Goal: Task Accomplishment & Management: Use online tool/utility

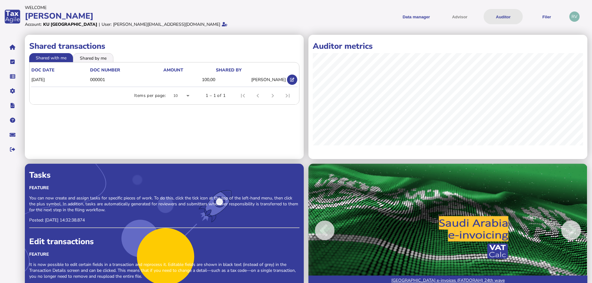
click at [498, 12] on button "Auditor" at bounding box center [503, 16] width 39 height 15
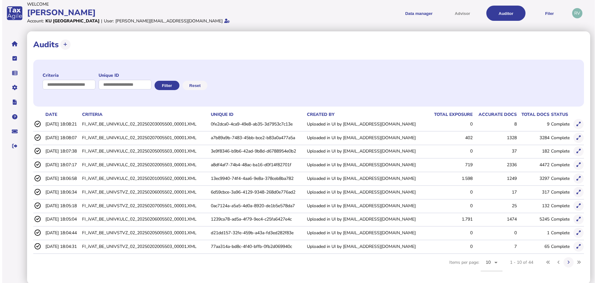
scroll to position [4, 0]
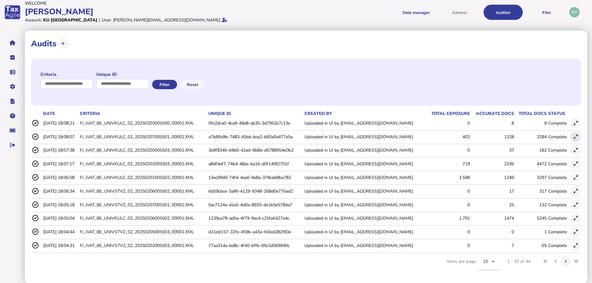
click at [574, 138] on icon at bounding box center [576, 137] width 4 height 4
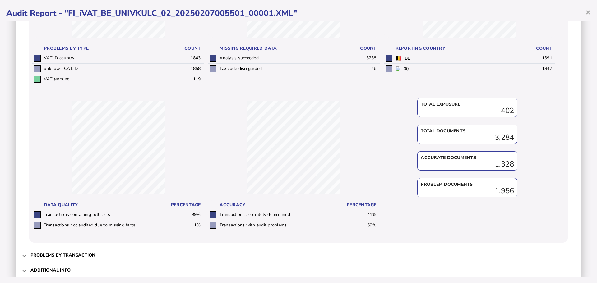
scroll to position [158, 0]
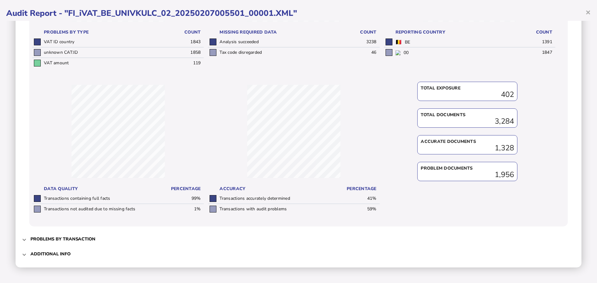
click at [80, 241] on h3 "Problems by transaction" at bounding box center [62, 239] width 65 height 6
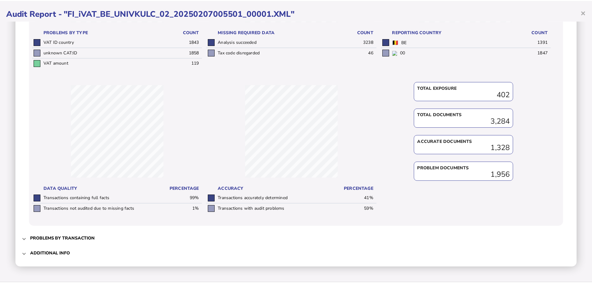
scroll to position [0, 0]
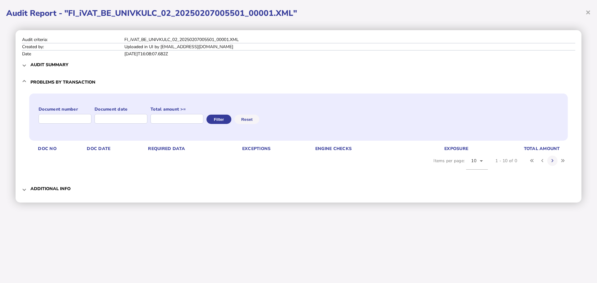
click at [27, 186] on mat-expansion-panel-header "Additional info" at bounding box center [298, 188] width 553 height 15
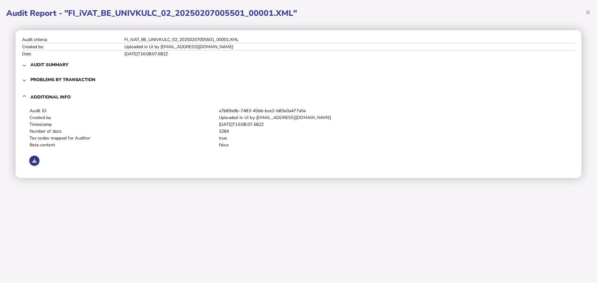
click at [35, 161] on icon at bounding box center [34, 161] width 4 height 4
click at [590, 12] on span "×" at bounding box center [587, 12] width 5 height 12
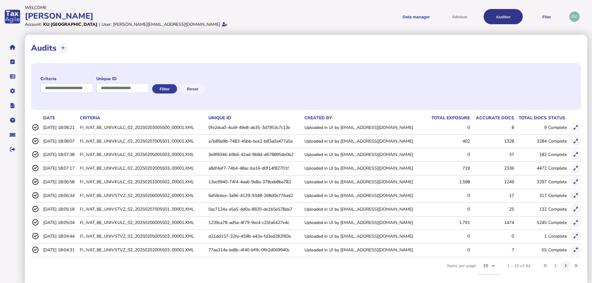
click at [492, 20] on button "Auditor" at bounding box center [503, 16] width 39 height 15
click at [36, 143] on icon at bounding box center [34, 141] width 7 height 6
click at [34, 140] on icon at bounding box center [34, 141] width 7 height 6
click at [574, 144] on button at bounding box center [576, 141] width 10 height 10
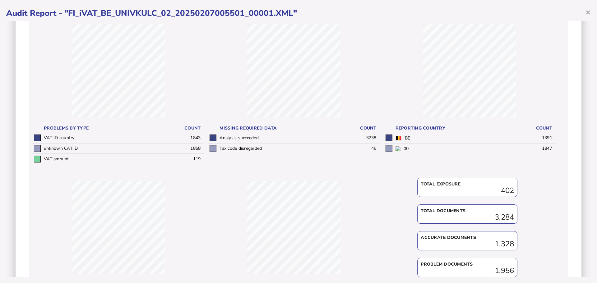
scroll to position [158, 0]
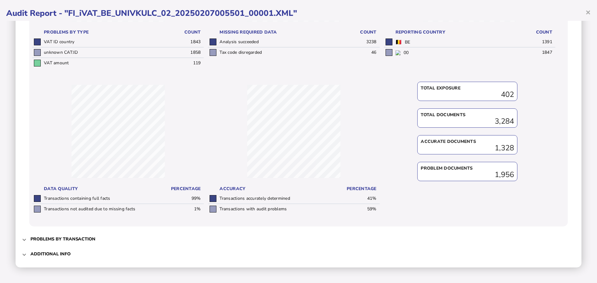
click at [23, 255] on span at bounding box center [24, 254] width 2 height 6
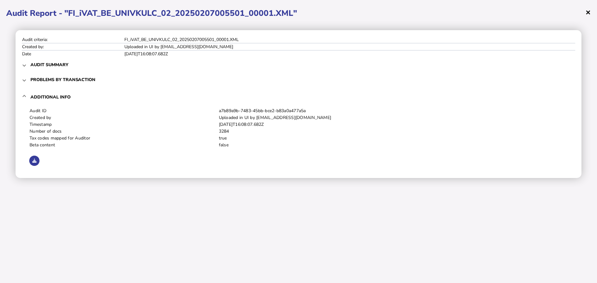
click at [588, 13] on span "×" at bounding box center [587, 12] width 5 height 12
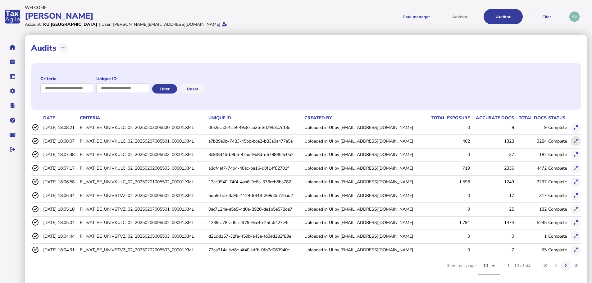
click at [575, 143] on icon at bounding box center [576, 141] width 4 height 4
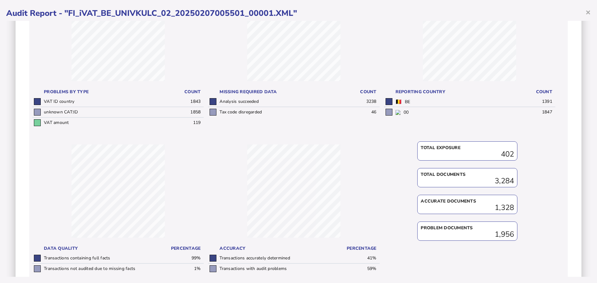
scroll to position [158, 0]
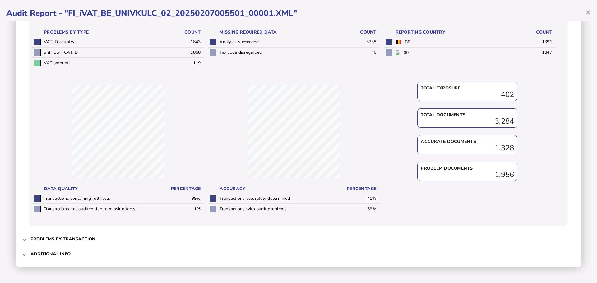
click at [25, 241] on mat-expansion-panel-header "Problems by transaction" at bounding box center [298, 239] width 553 height 15
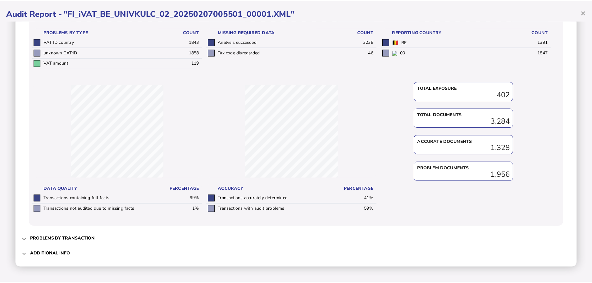
scroll to position [0, 0]
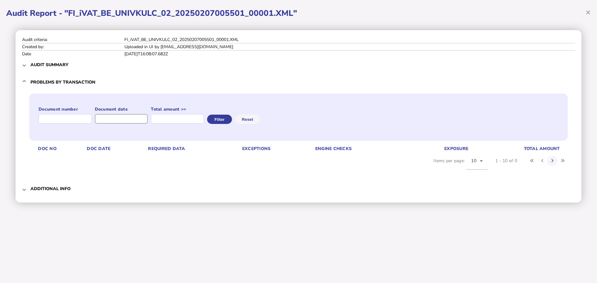
click at [106, 118] on input "input" at bounding box center [121, 119] width 53 height 10
click at [590, 14] on span "×" at bounding box center [587, 12] width 5 height 12
